Goal: Transaction & Acquisition: Purchase product/service

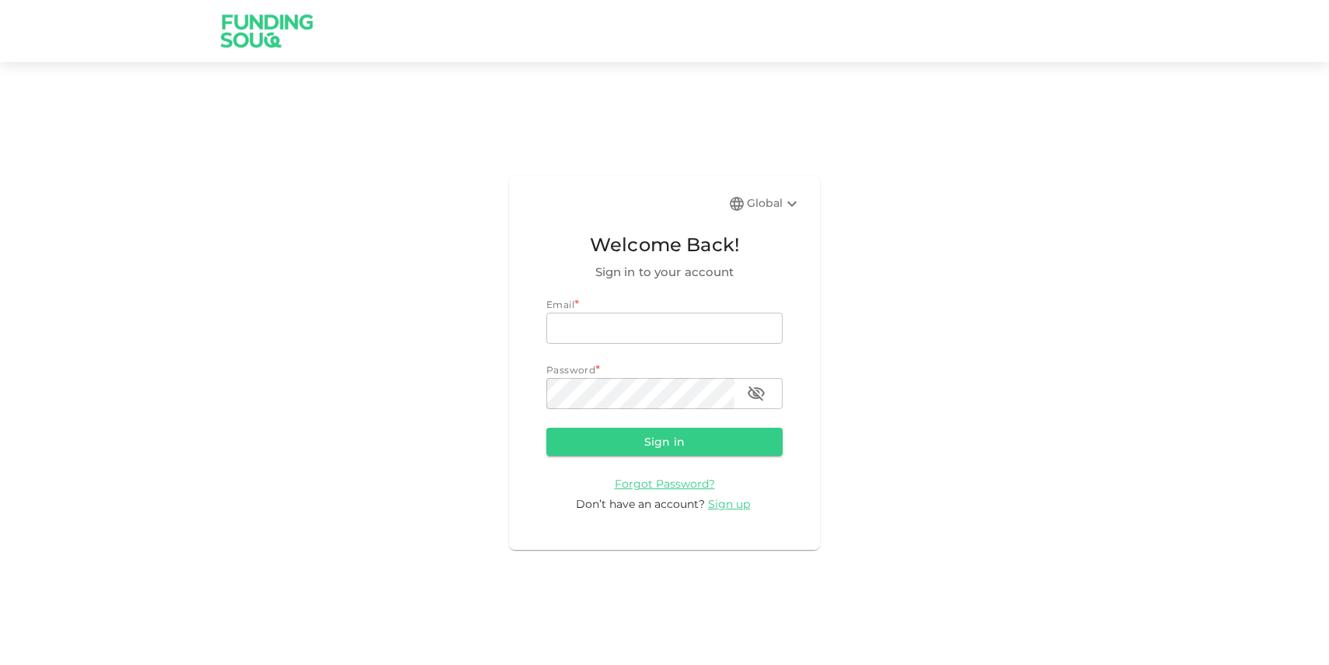
type input "[EMAIL_ADDRESS][PERSON_NAME][DOMAIN_NAME]"
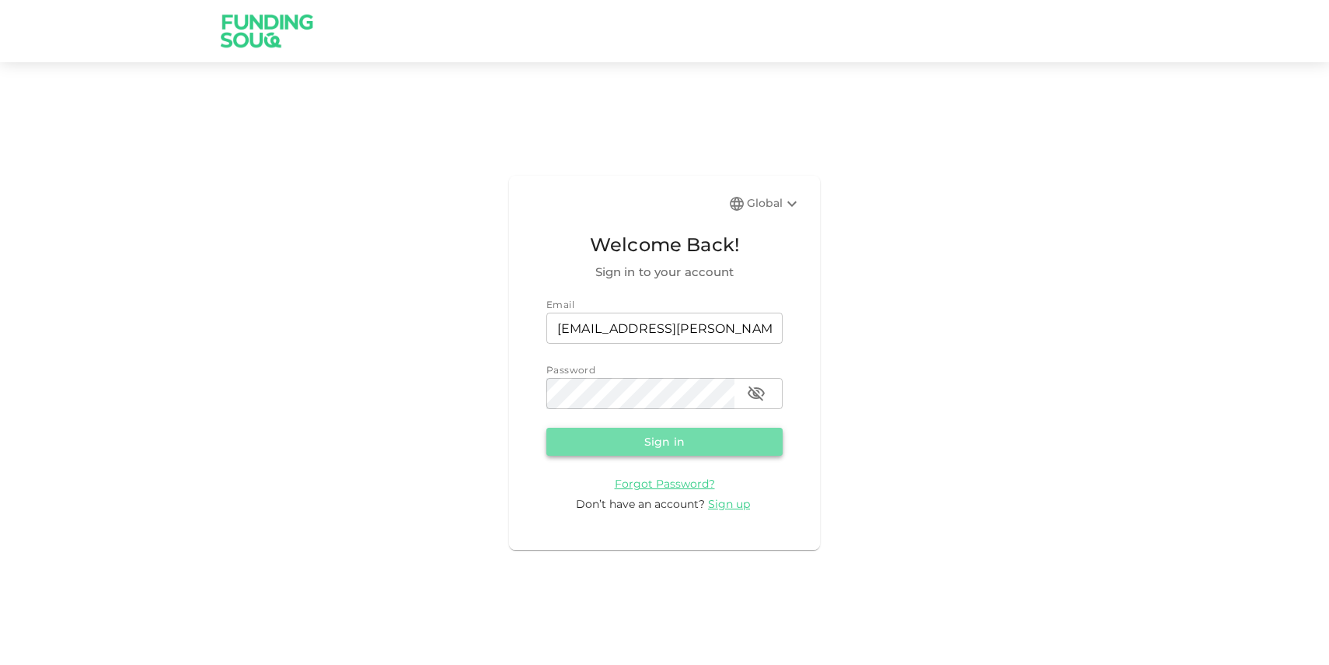
click at [713, 440] on button "Sign in" at bounding box center [664, 442] width 236 height 28
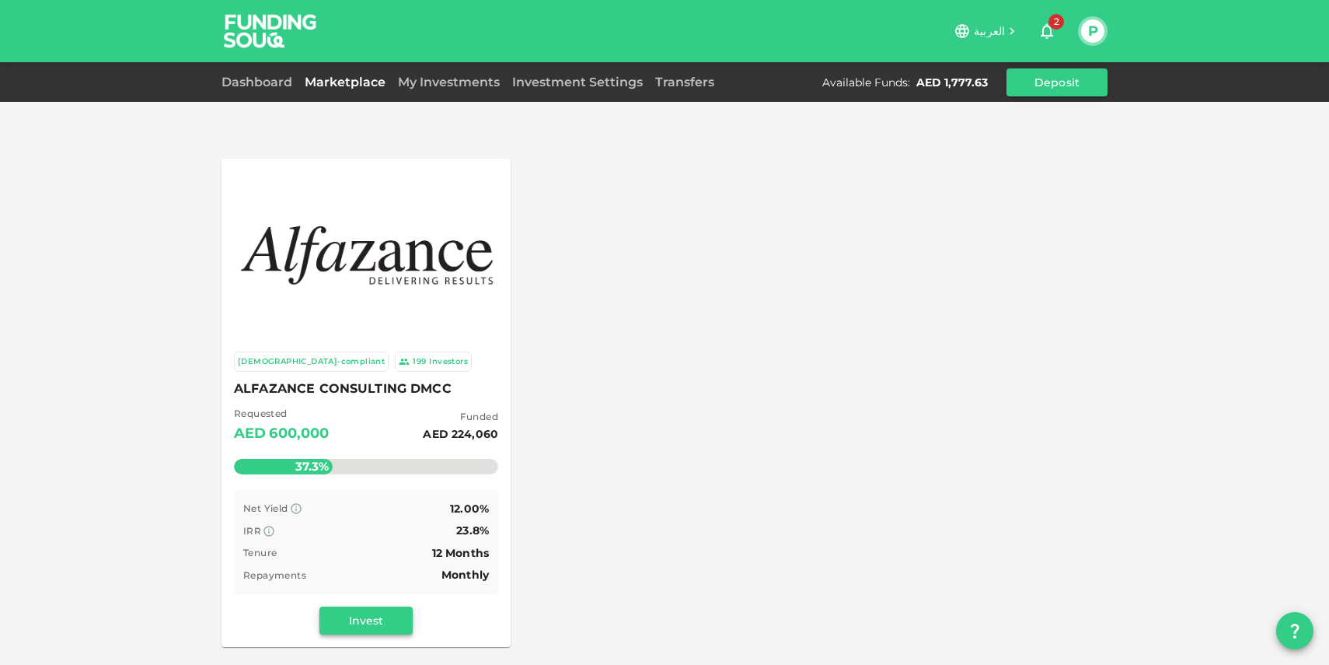
click at [361, 612] on button "Invest" at bounding box center [365, 620] width 93 height 28
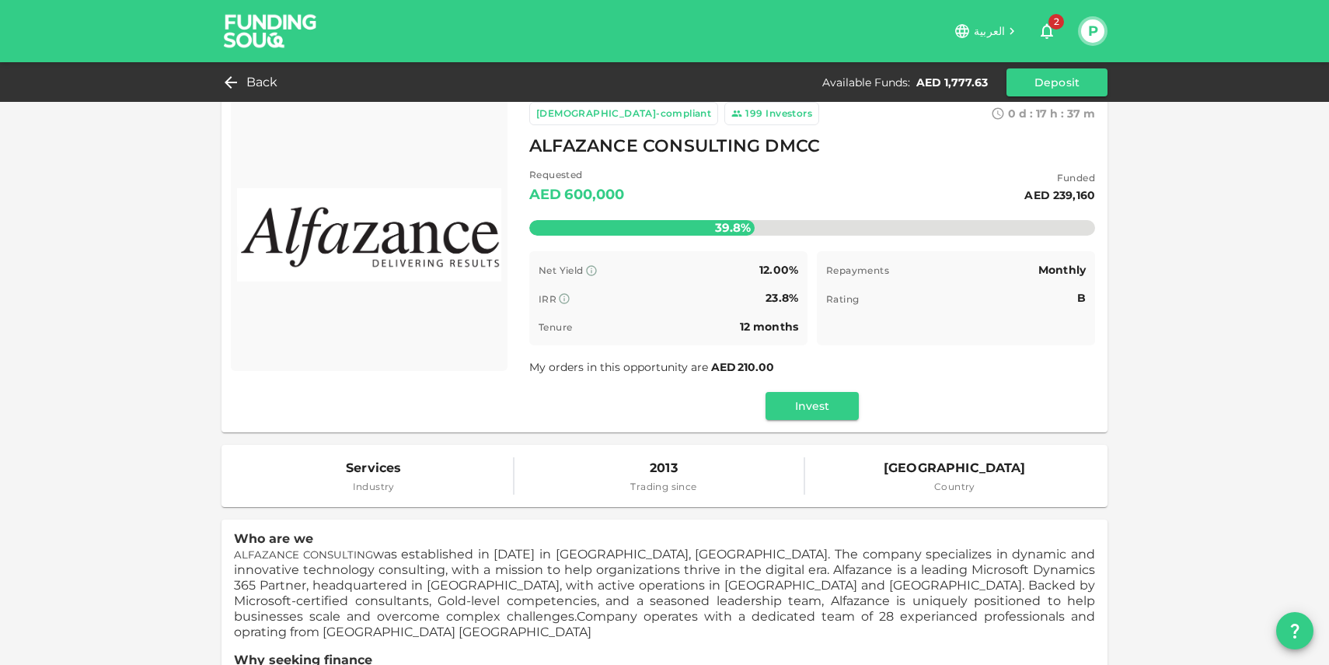
scroll to position [23, 0]
click at [791, 421] on div "[DEMOGRAPHIC_DATA]-compliant 199 Investors 0 d : 17 h : 37 m 43 ALFAZANCE CONSU…" at bounding box center [812, 260] width 591 height 343
click at [796, 413] on button "Invest" at bounding box center [812, 405] width 93 height 28
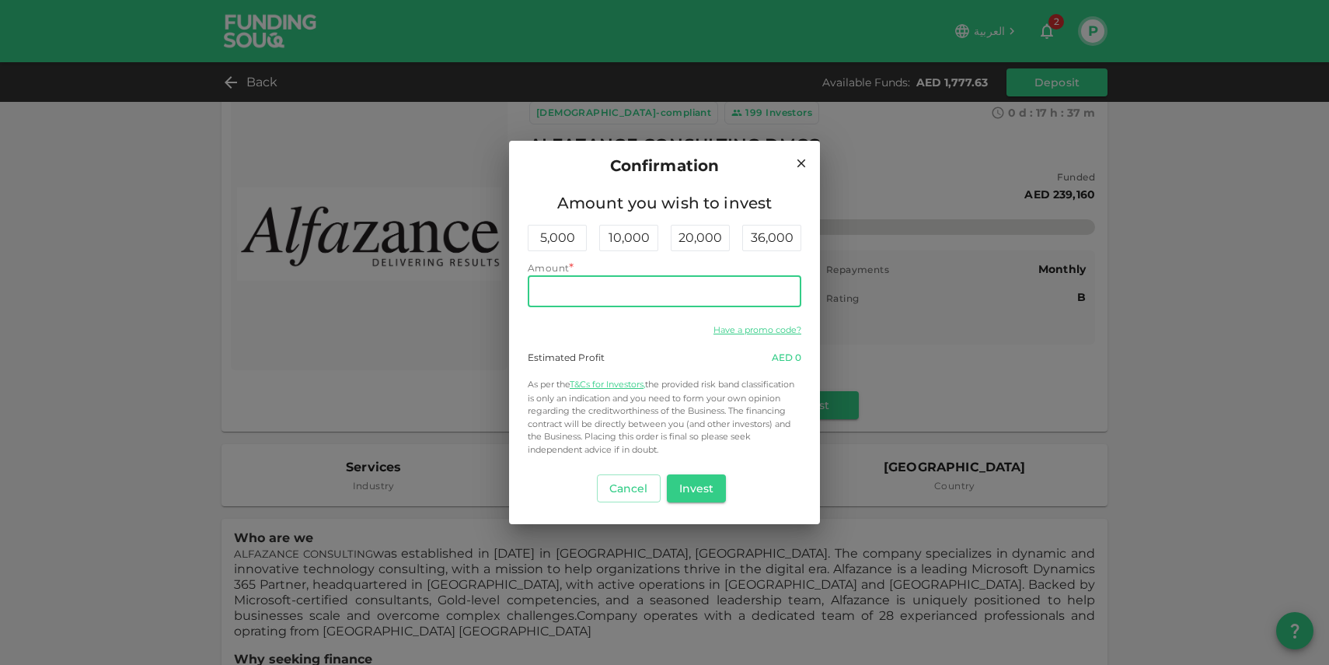
click at [571, 286] on input "Amount" at bounding box center [665, 291] width 274 height 31
click at [708, 490] on button "Invest" at bounding box center [697, 488] width 60 height 28
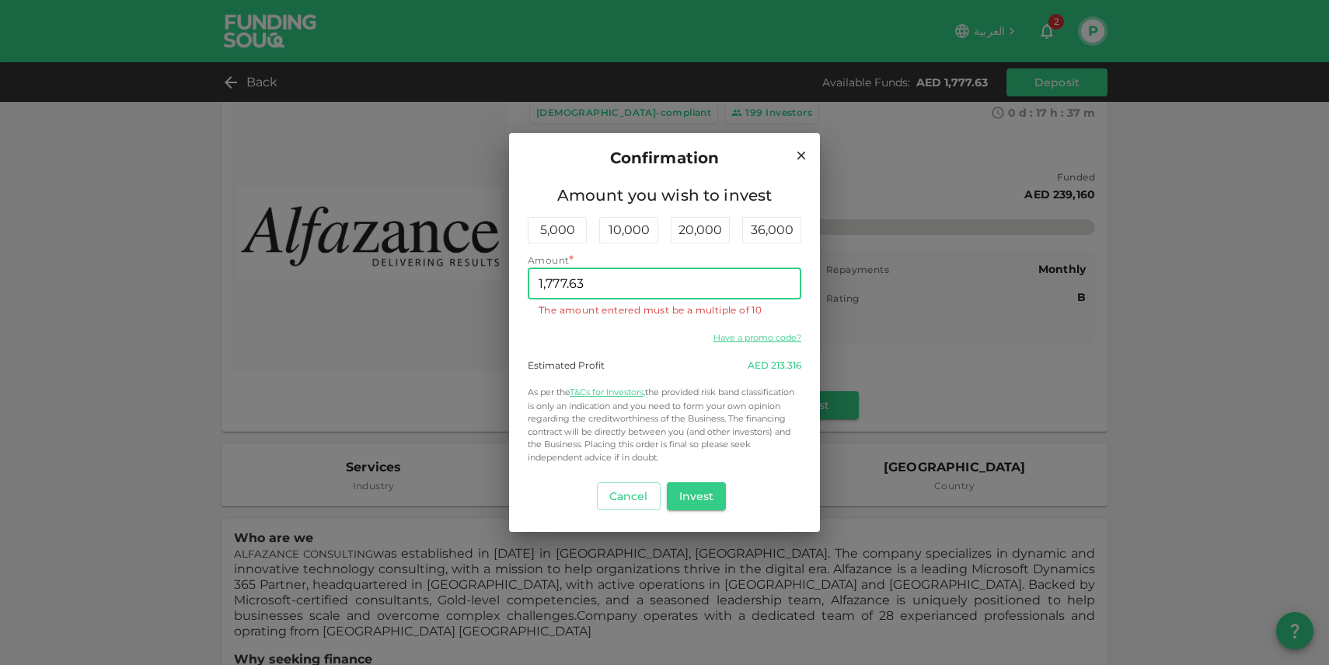
click at [620, 284] on input "1,777.63" at bounding box center [665, 283] width 274 height 31
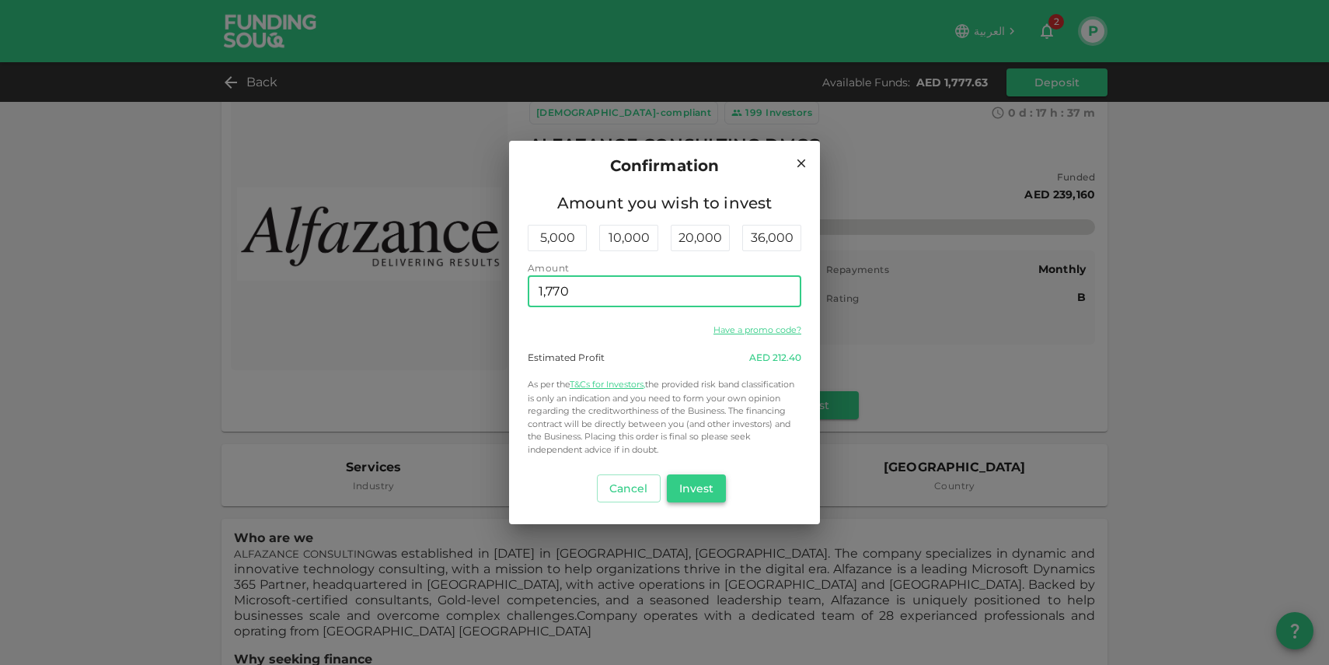
type input "1,770"
click at [690, 495] on button "Invest" at bounding box center [697, 488] width 60 height 28
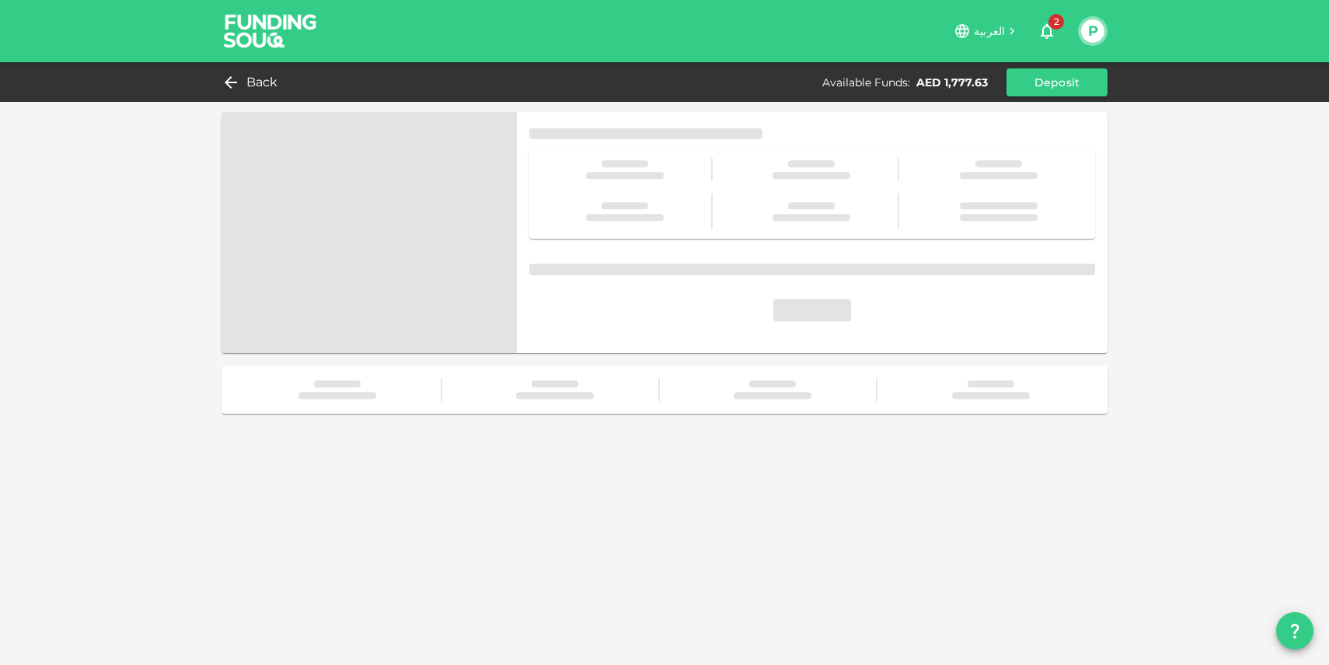
scroll to position [0, 0]
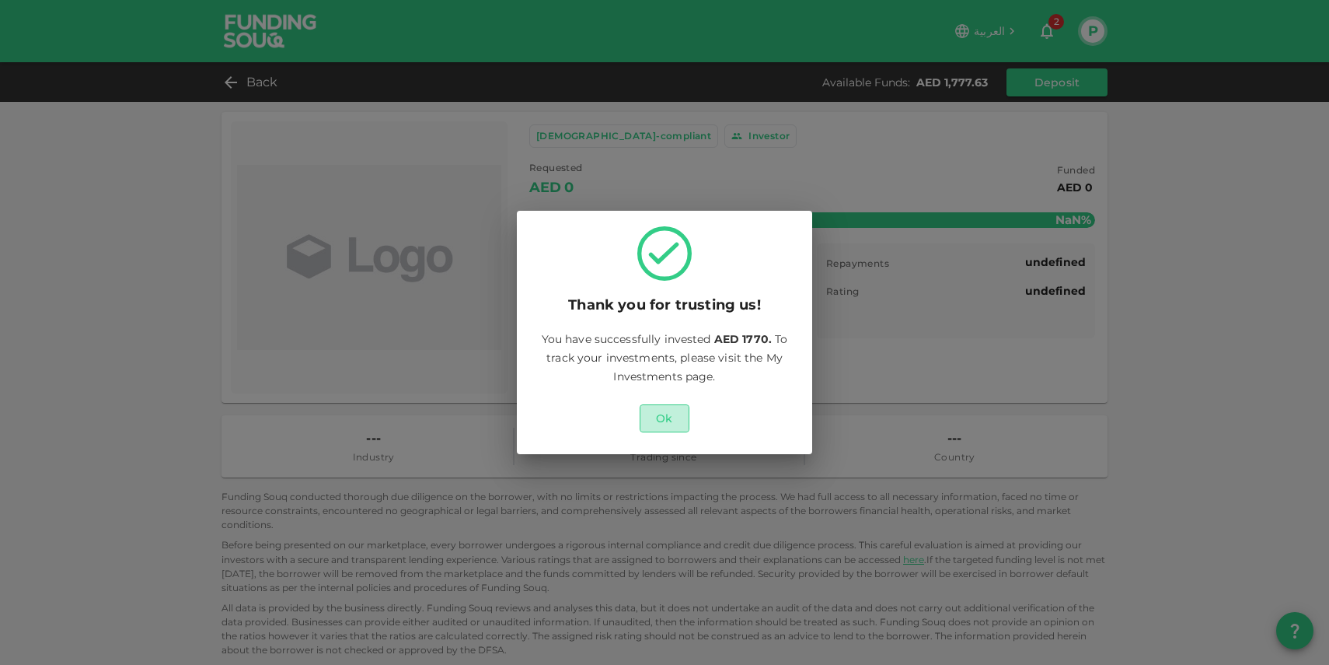
click at [658, 421] on button "Ok" at bounding box center [665, 418] width 50 height 28
